Goal: Go to known website: Go to known website

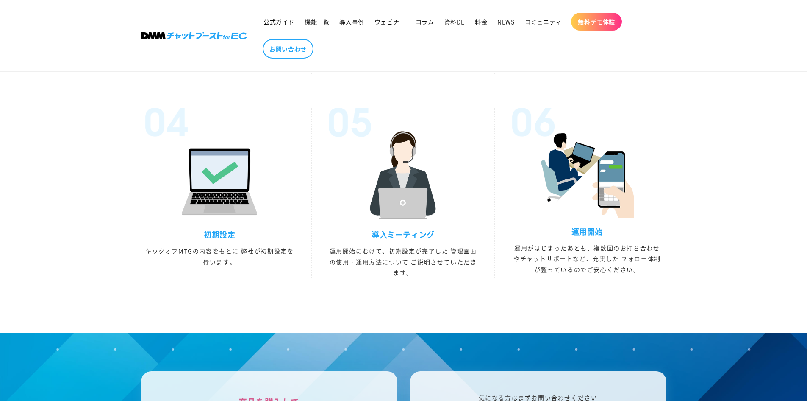
scroll to position [2331, 0]
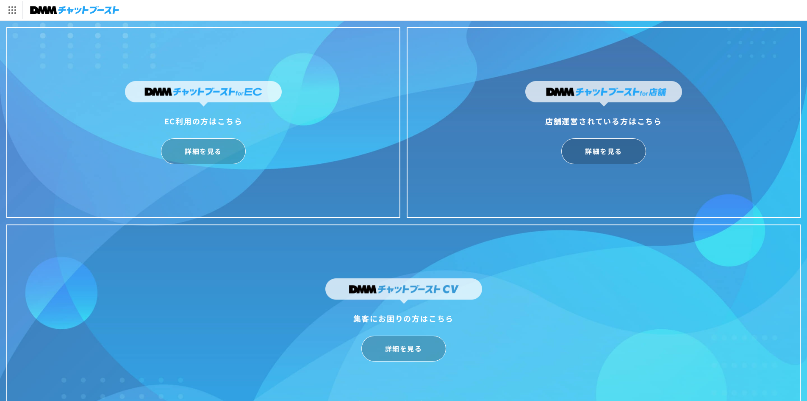
click at [98, 11] on img at bounding box center [74, 10] width 89 height 12
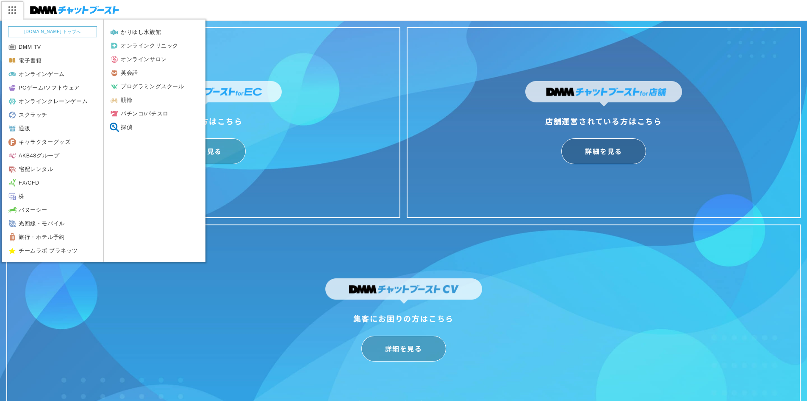
click at [8, 9] on img at bounding box center [11, 10] width 21 height 18
